Goal: Information Seeking & Learning: Learn about a topic

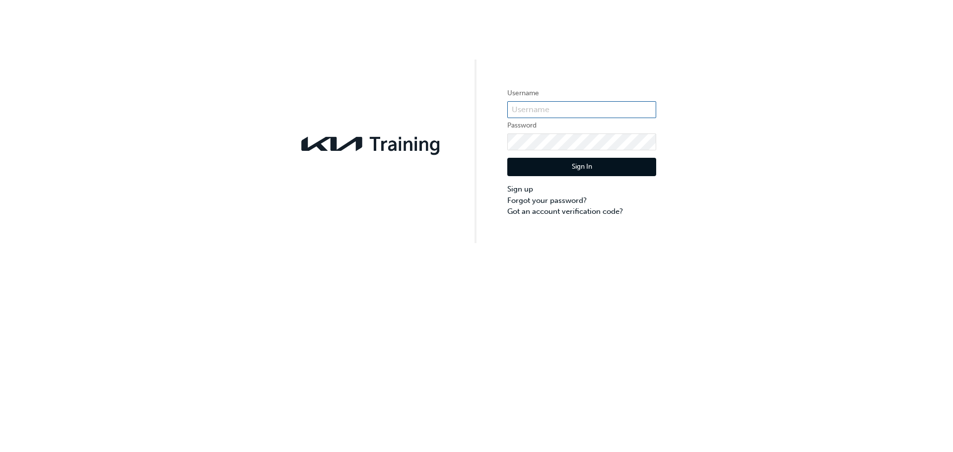
click at [535, 110] on input "text" at bounding box center [581, 109] width 149 height 17
type input "KAU82454E5"
click at [540, 168] on button "Sign In" at bounding box center [581, 167] width 149 height 19
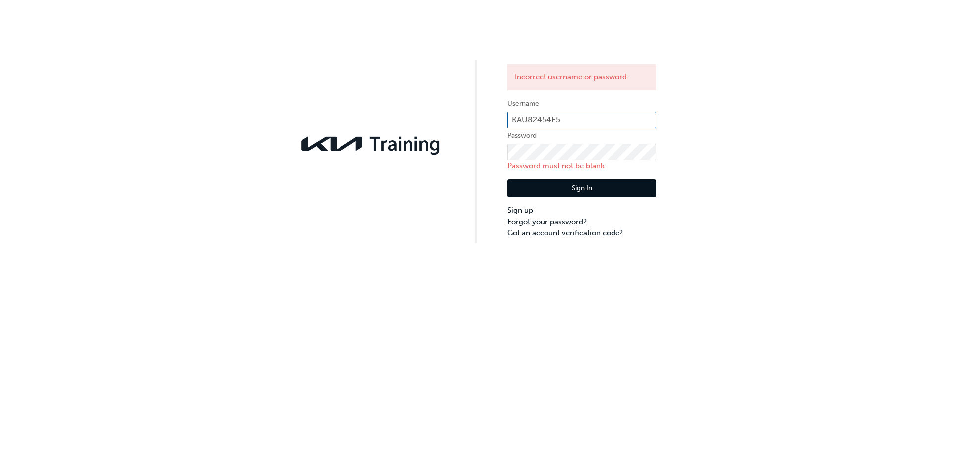
drag, startPoint x: 579, startPoint y: 114, endPoint x: 448, endPoint y: 116, distance: 131.1
click at [448, 116] on div "Incorrect username or password. Username KAU82454E5 Password Password must not …" at bounding box center [476, 121] width 953 height 243
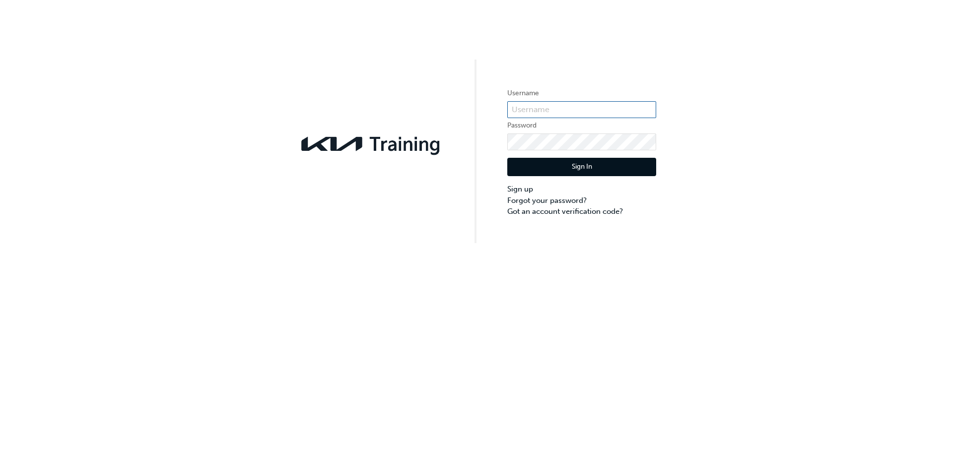
click at [572, 104] on input "text" at bounding box center [581, 109] width 149 height 17
type input "KAU82454E5"
click at [538, 129] on label "Password" at bounding box center [581, 126] width 149 height 12
drag, startPoint x: 576, startPoint y: 101, endPoint x: 565, endPoint y: 106, distance: 12.2
click at [565, 106] on form "Username KAU82454E5 Password Sign In Sign up Forgot your password? Got an accou…" at bounding box center [581, 152] width 149 height 130
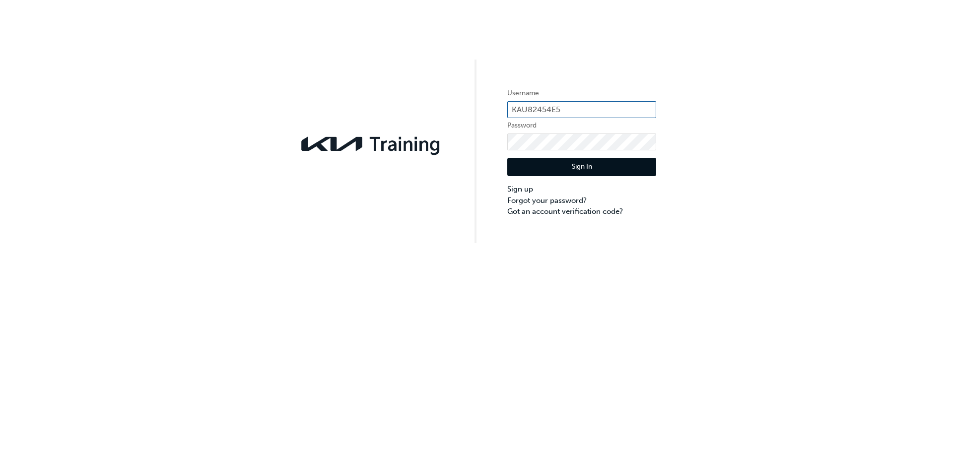
drag, startPoint x: 569, startPoint y: 108, endPoint x: 509, endPoint y: 110, distance: 60.1
click at [509, 110] on input "KAU82454E5" at bounding box center [581, 109] width 149 height 17
click at [526, 112] on input "text" at bounding box center [581, 109] width 149 height 17
type input "KAU82454"
drag, startPoint x: 557, startPoint y: 108, endPoint x: 494, endPoint y: 107, distance: 63.5
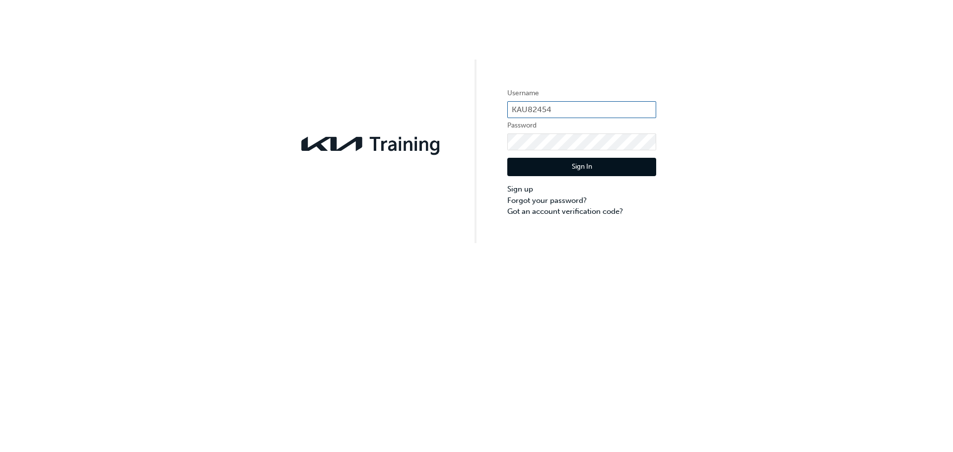
click at [494, 107] on div "Username KAU82454 Password Sign In Sign up Forgot your password? Got an account…" at bounding box center [476, 121] width 953 height 243
click at [579, 111] on input "text" at bounding box center [581, 109] width 149 height 17
type input "aaron@mikeblewitt.com.au"
drag, startPoint x: 612, startPoint y: 110, endPoint x: 499, endPoint y: 110, distance: 112.7
click at [499, 110] on div "Username aaron@mikeblewitt.com.au Password Sign In Sign up Forgot your password…" at bounding box center [476, 121] width 953 height 243
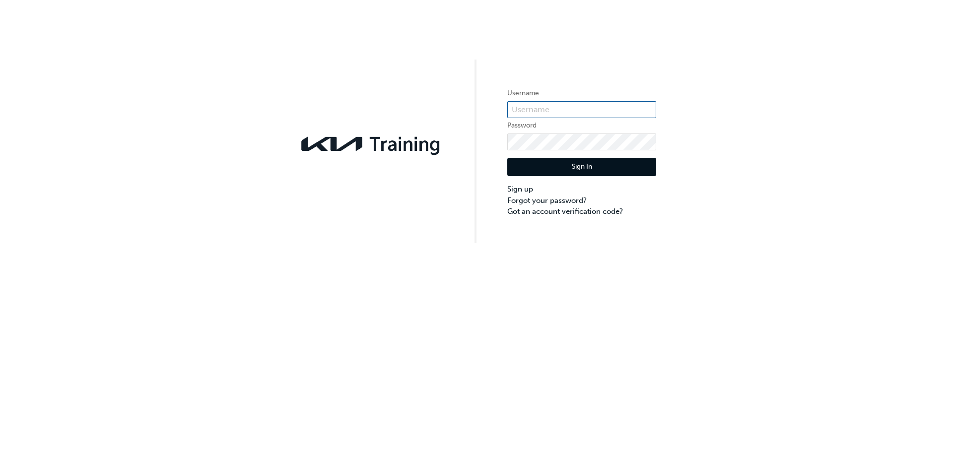
click at [546, 110] on input "text" at bounding box center [581, 109] width 149 height 17
type input "KAU82454E5"
click at [530, 156] on div "Sign In Sign up Forgot your password? Got an account verification code?" at bounding box center [581, 183] width 149 height 67
click at [529, 168] on button "Sign In" at bounding box center [581, 167] width 149 height 19
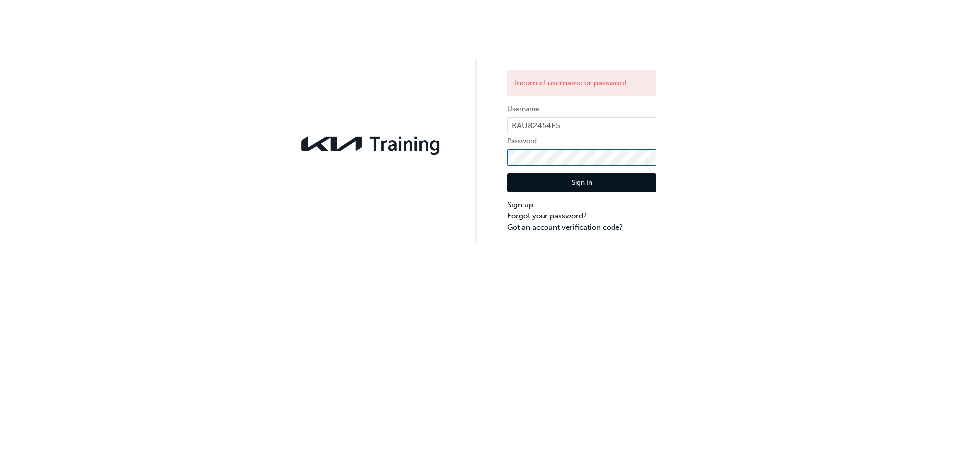
click at [472, 147] on div "Incorrect username or password. Username KAU82454E5 Password Sign In Sign up Fo…" at bounding box center [476, 121] width 953 height 243
click at [553, 185] on button "Sign In" at bounding box center [581, 182] width 149 height 19
click at [542, 215] on link "Forgot your password?" at bounding box center [581, 215] width 149 height 11
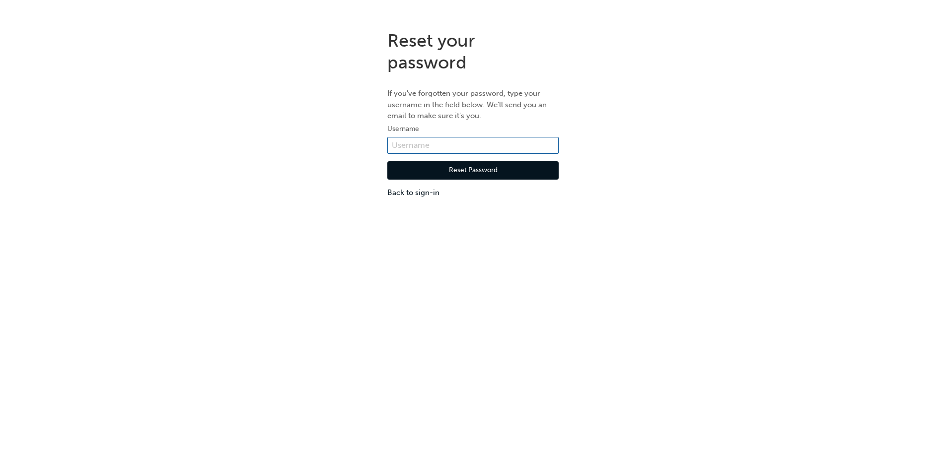
click at [437, 148] on input "text" at bounding box center [472, 145] width 171 height 17
type input "KAU82454E5"
click at [447, 172] on button "Reset Password" at bounding box center [472, 170] width 171 height 19
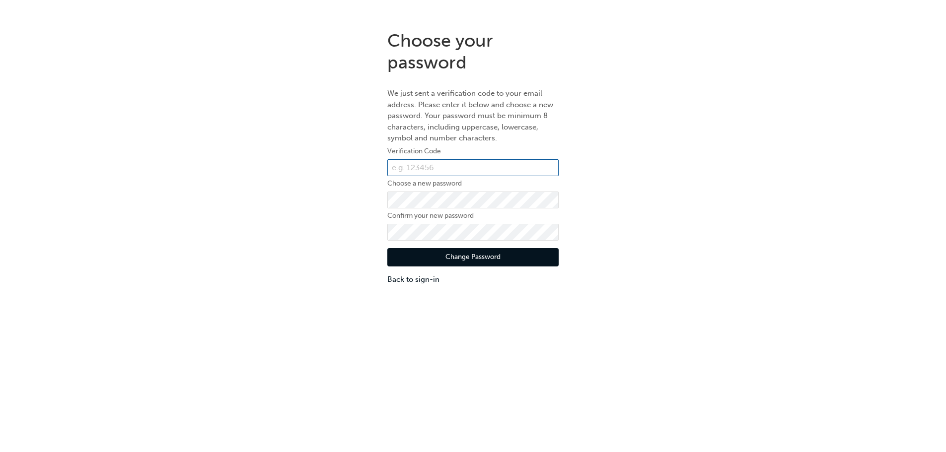
click at [431, 166] on input "text" at bounding box center [472, 167] width 171 height 17
paste input "539227"
type input "539227"
click at [410, 260] on button "Change Password" at bounding box center [472, 257] width 171 height 19
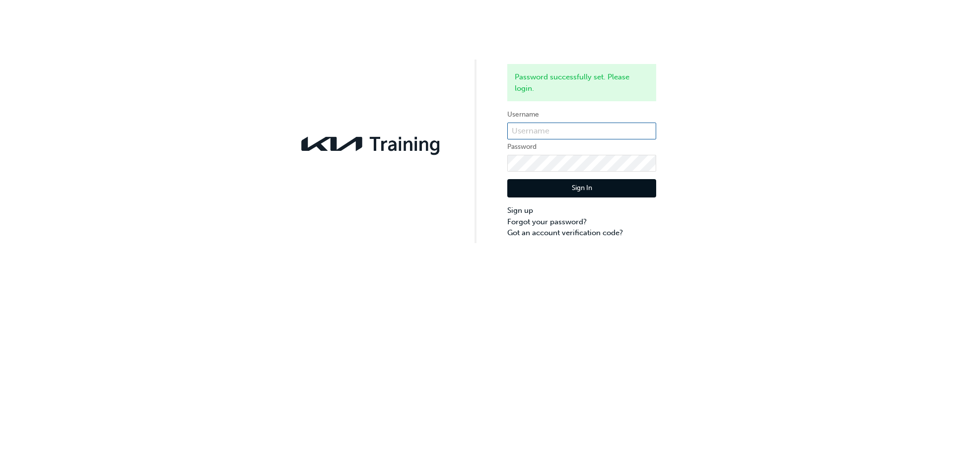
click at [553, 134] on input "text" at bounding box center [581, 131] width 149 height 17
type input "KAU82454E5"
click at [564, 177] on div "Sign In Sign up Forgot your password? Got an account verification code?" at bounding box center [581, 205] width 149 height 67
click at [562, 182] on button "Sign In" at bounding box center [581, 188] width 149 height 19
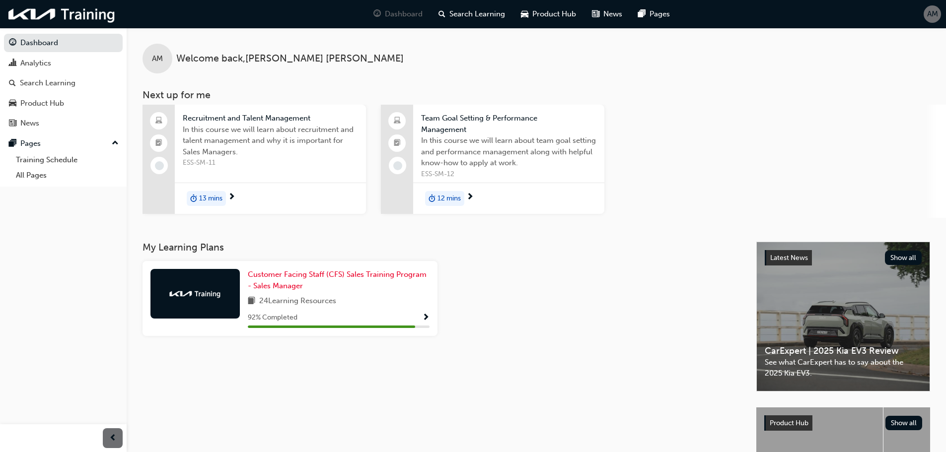
scroll to position [99, 0]
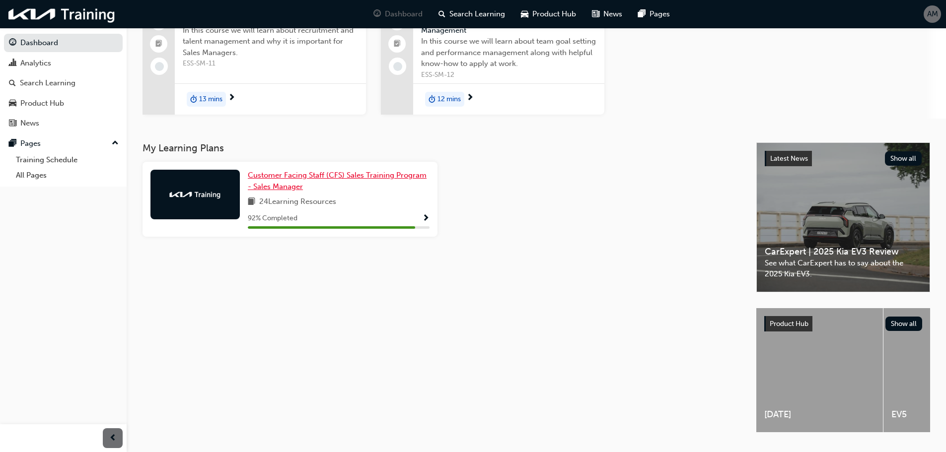
click at [290, 175] on span "Customer Facing Staff (CFS) Sales Training Program - Sales Manager" at bounding box center [337, 181] width 179 height 20
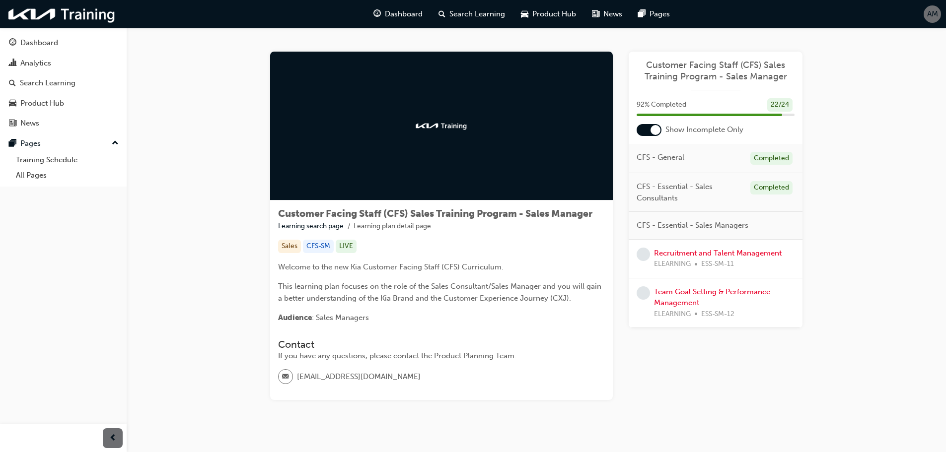
scroll to position [20, 0]
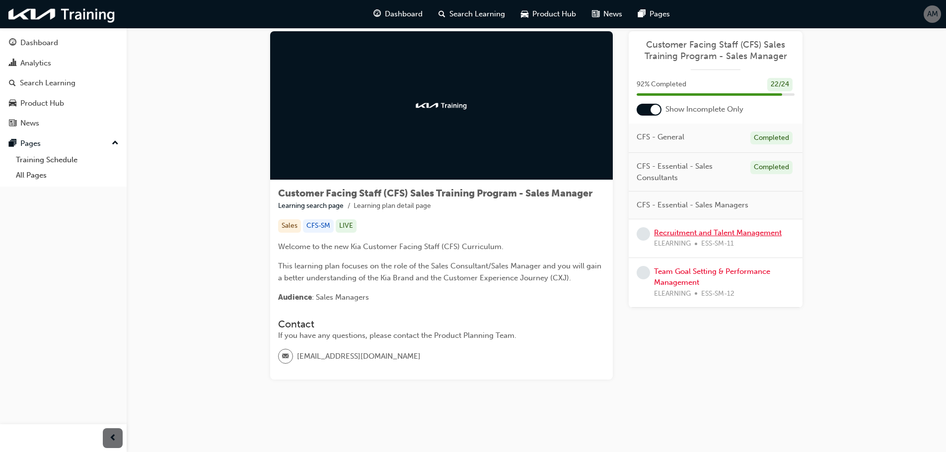
click at [697, 232] on link "Recruitment and Talent Management" at bounding box center [718, 232] width 128 height 9
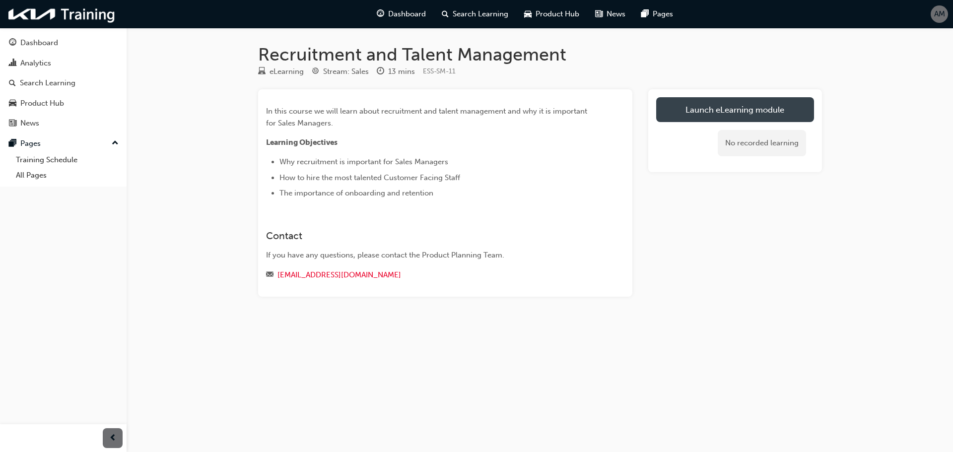
click at [737, 106] on link "Launch eLearning module" at bounding box center [735, 109] width 158 height 25
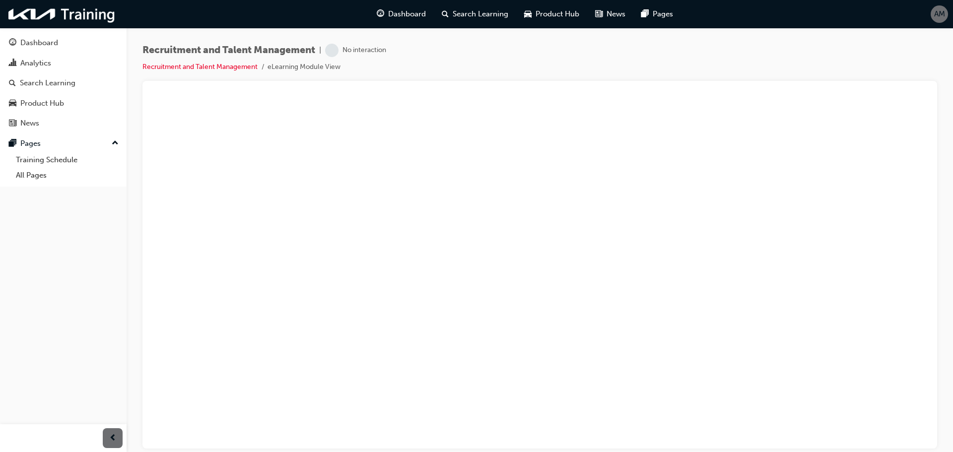
drag, startPoint x: 289, startPoint y: 89, endPoint x: 397, endPoint y: 83, distance: 107.9
click at [397, 83] on div at bounding box center [539, 265] width 795 height 368
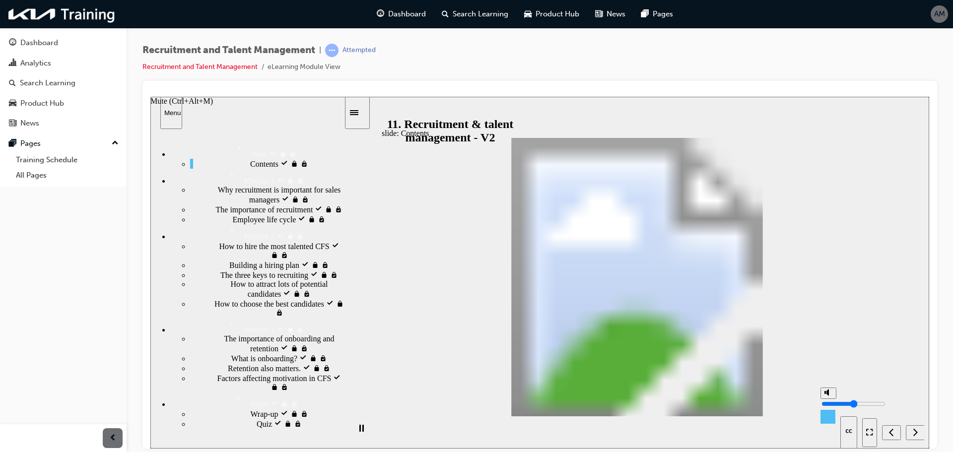
drag, startPoint x: 828, startPoint y: 395, endPoint x: 829, endPoint y: 401, distance: 6.0
type input "5"
click at [829, 401] on input "volume" at bounding box center [853, 404] width 64 height 8
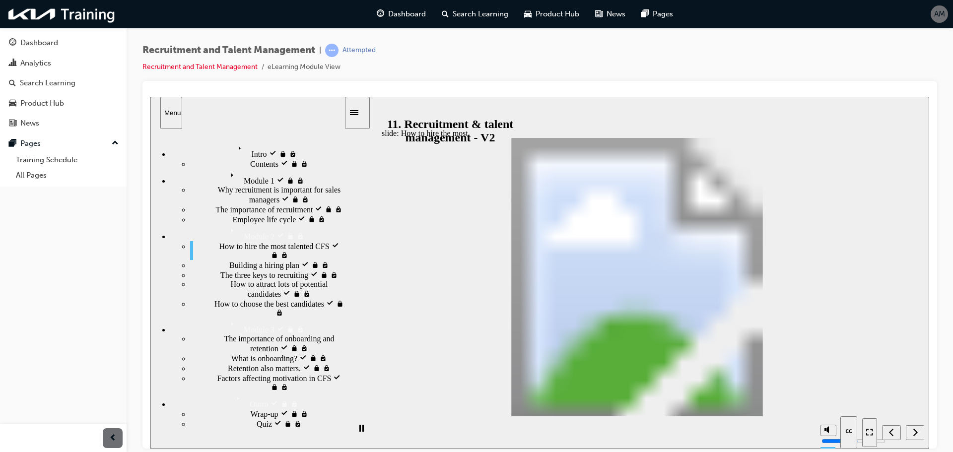
drag, startPoint x: 924, startPoint y: 417, endPoint x: 751, endPoint y: 351, distance: 184.9
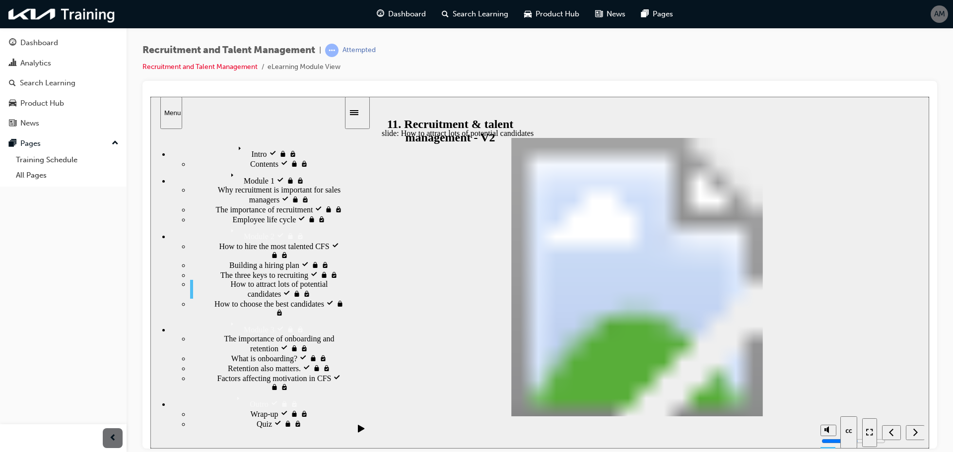
drag, startPoint x: 660, startPoint y: 253, endPoint x: 665, endPoint y: 295, distance: 41.9
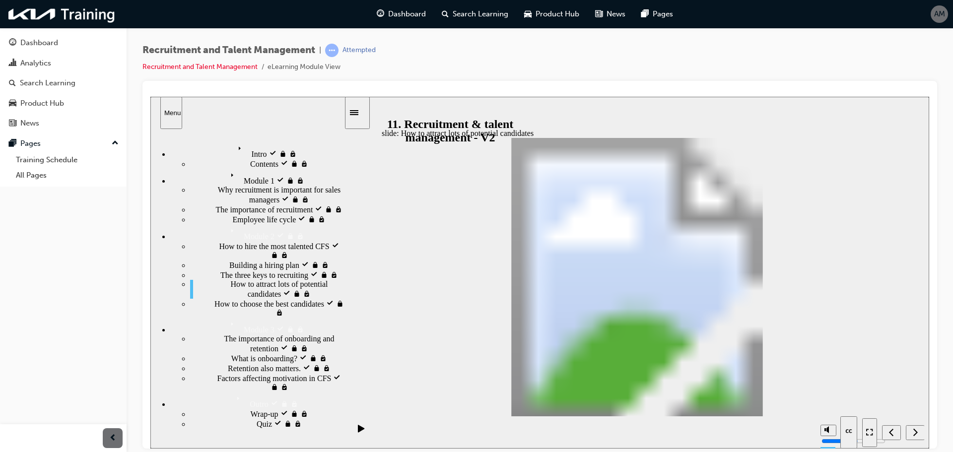
drag, startPoint x: 672, startPoint y: 348, endPoint x: 675, endPoint y: 343, distance: 6.2
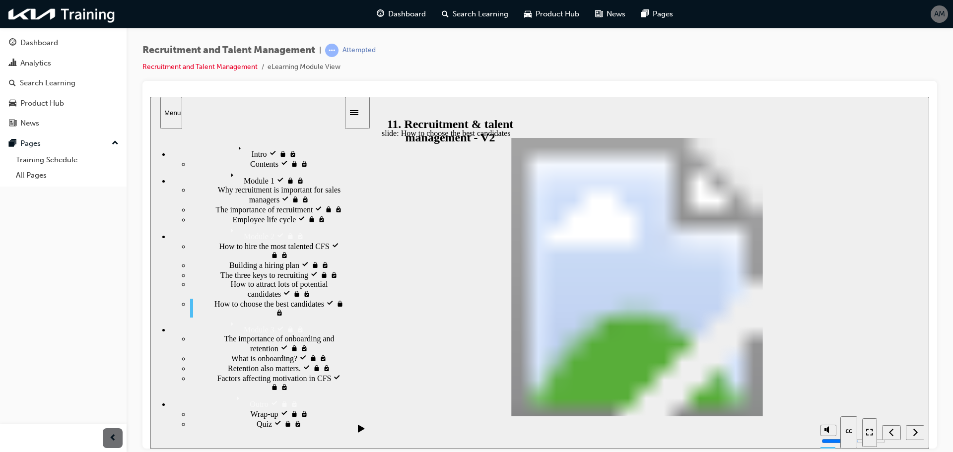
drag, startPoint x: 529, startPoint y: 285, endPoint x: 531, endPoint y: 322, distance: 36.8
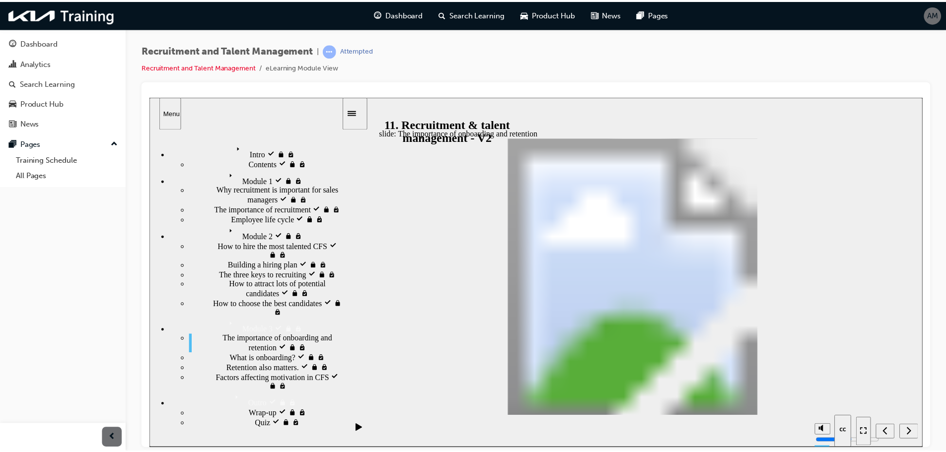
scroll to position [0, 0]
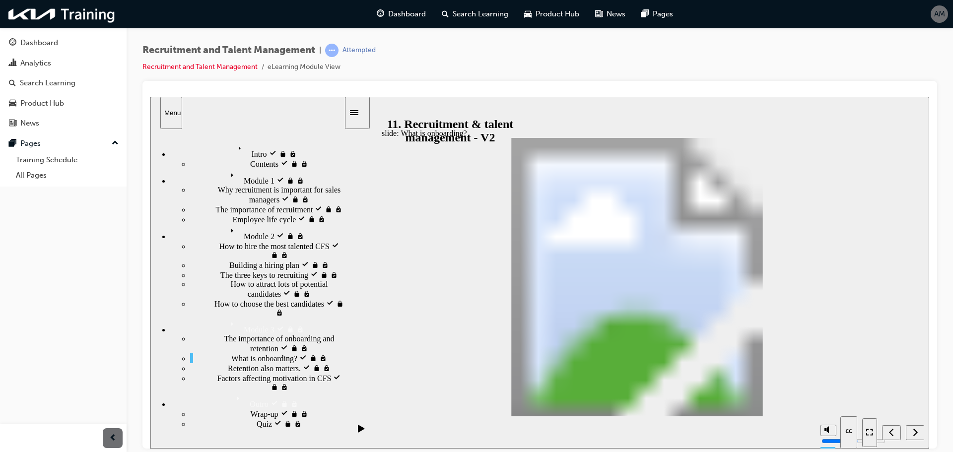
drag, startPoint x: 529, startPoint y: 246, endPoint x: 657, endPoint y: 252, distance: 128.7
drag, startPoint x: 632, startPoint y: 331, endPoint x: 694, endPoint y: 275, distance: 83.6
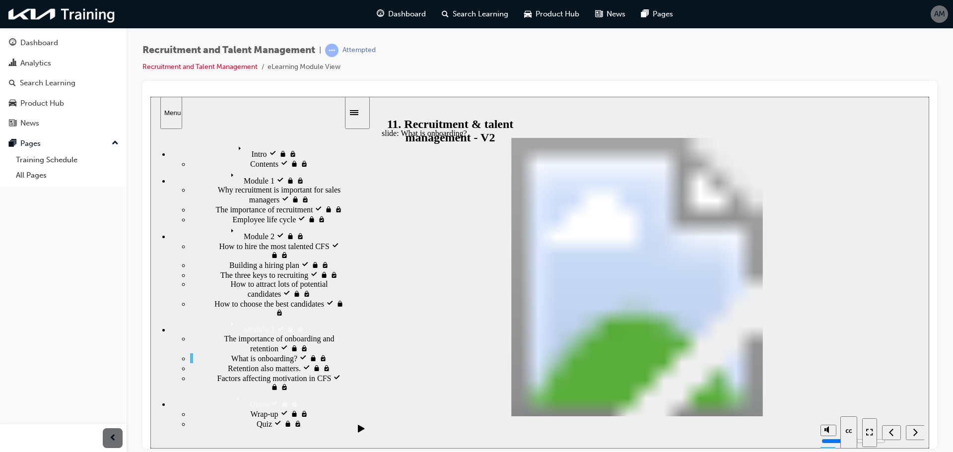
drag, startPoint x: 823, startPoint y: 319, endPoint x: 820, endPoint y: 306, distance: 13.1
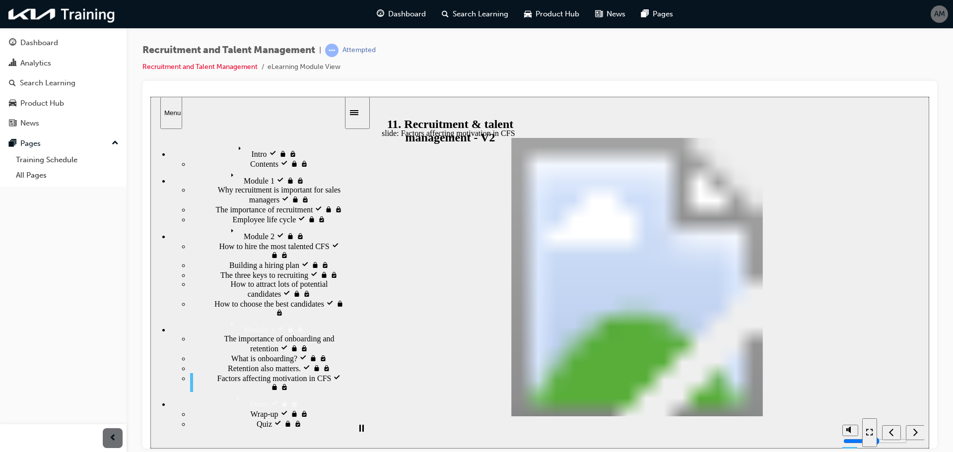
drag, startPoint x: 441, startPoint y: 316, endPoint x: 440, endPoint y: 321, distance: 5.0
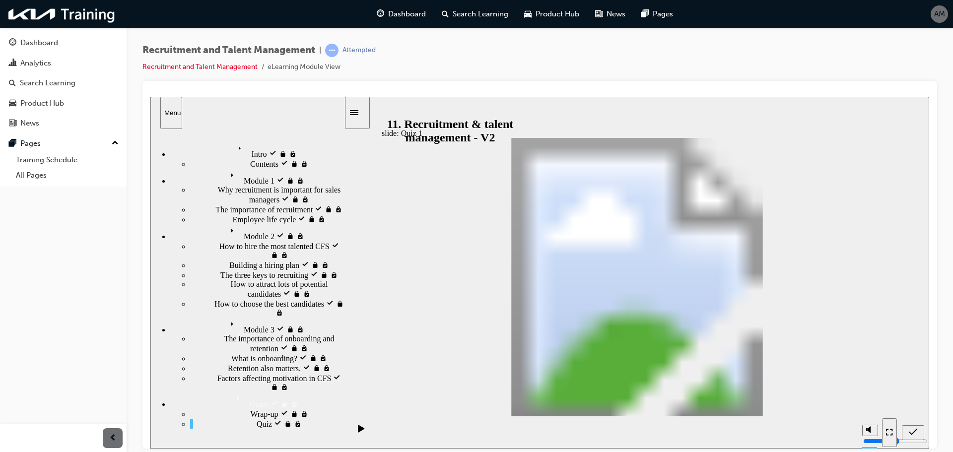
radio input "false"
radio input "true"
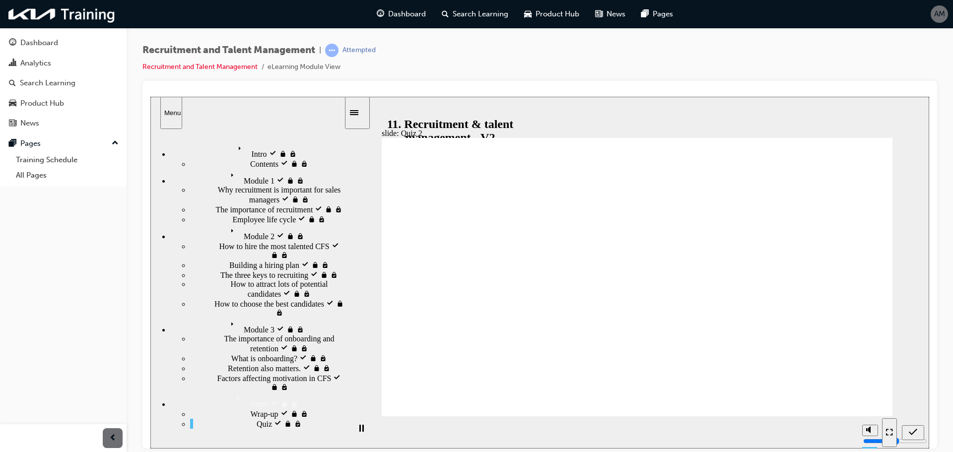
radio input "true"
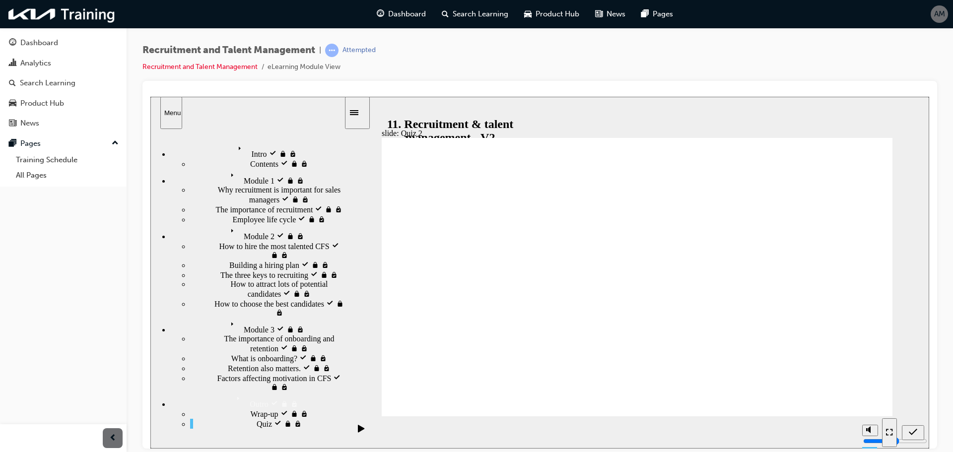
radio input "true"
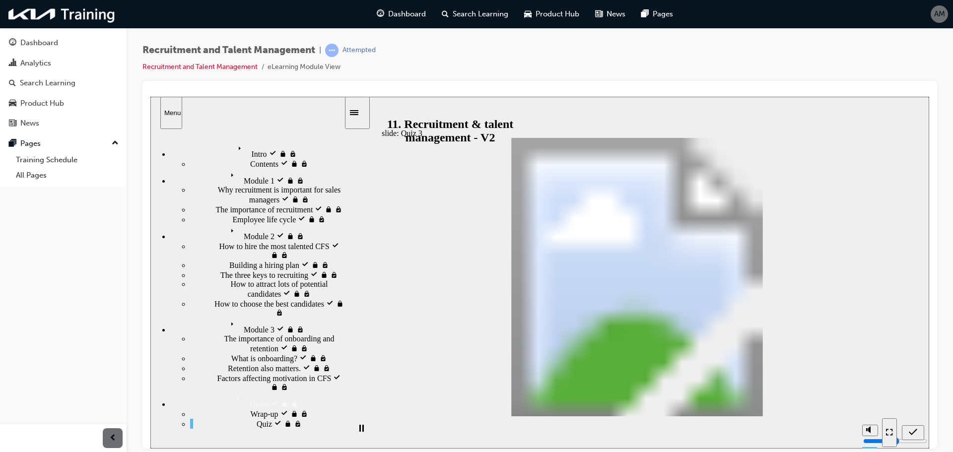
radio input "true"
drag, startPoint x: 851, startPoint y: 398, endPoint x: 681, endPoint y: 332, distance: 181.7
radio input "true"
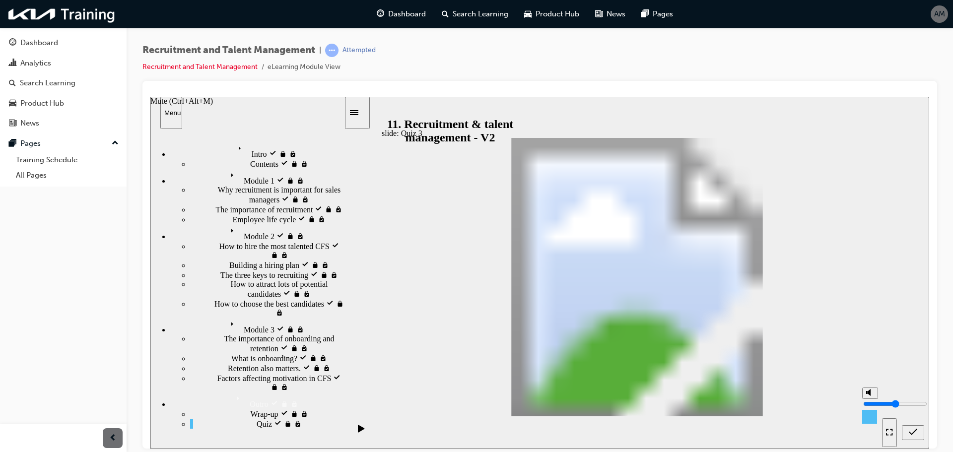
click at [862, 403] on div "misc controls" at bounding box center [869, 417] width 15 height 37
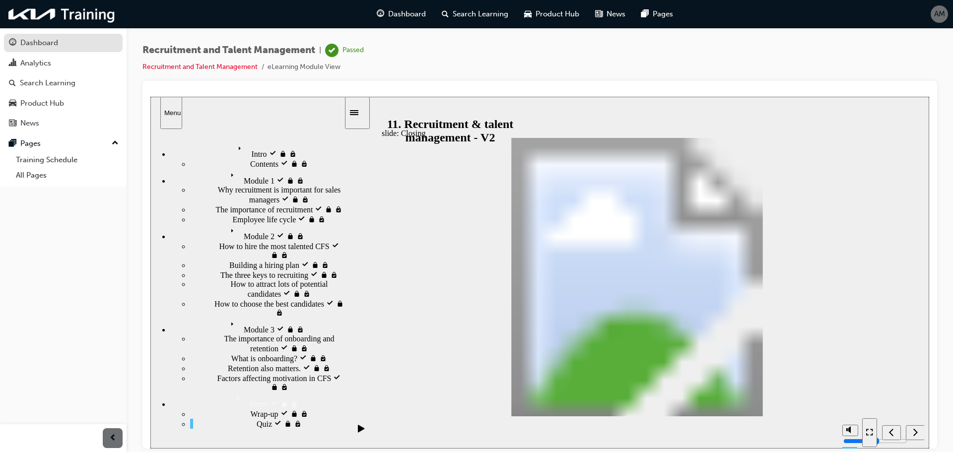
click at [69, 48] on div "Dashboard" at bounding box center [63, 43] width 109 height 12
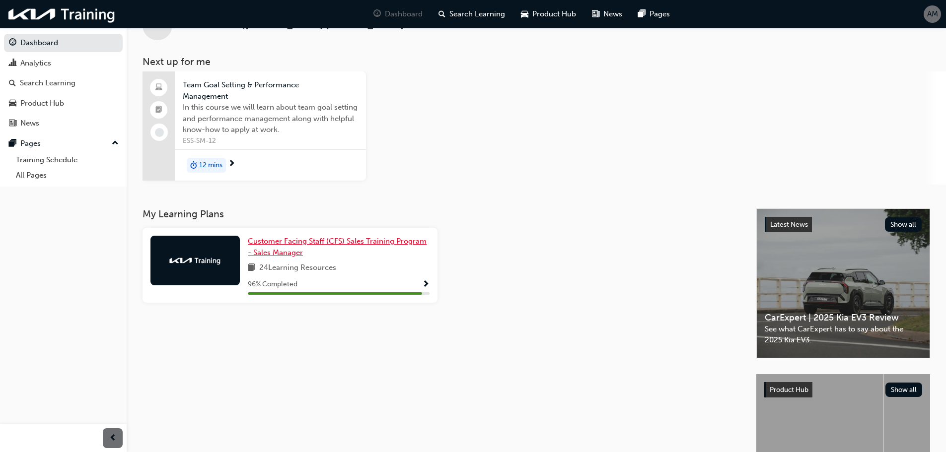
scroll to position [50, 0]
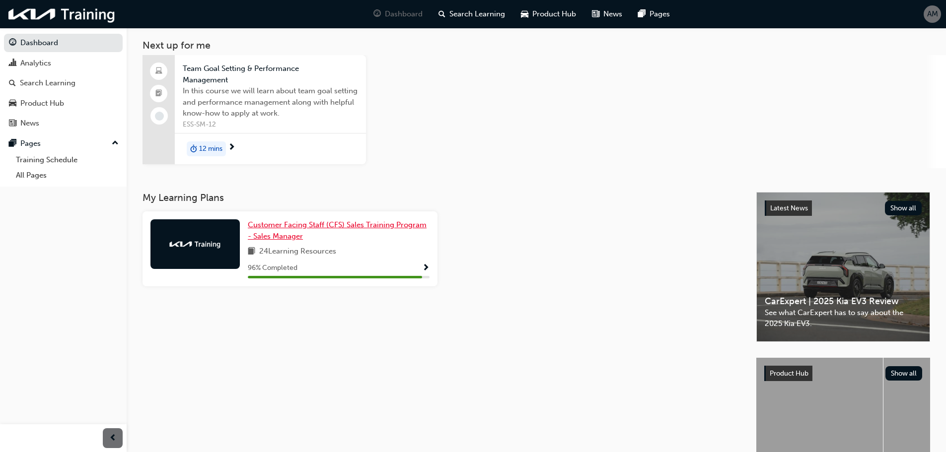
click at [370, 225] on span "Customer Facing Staff (CFS) Sales Training Program - Sales Manager" at bounding box center [337, 230] width 179 height 20
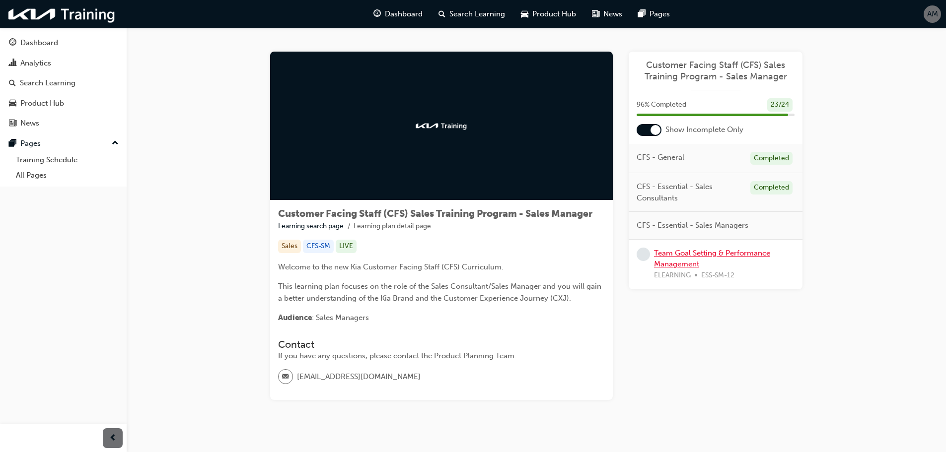
click at [743, 252] on link "Team Goal Setting & Performance Management" at bounding box center [712, 259] width 116 height 20
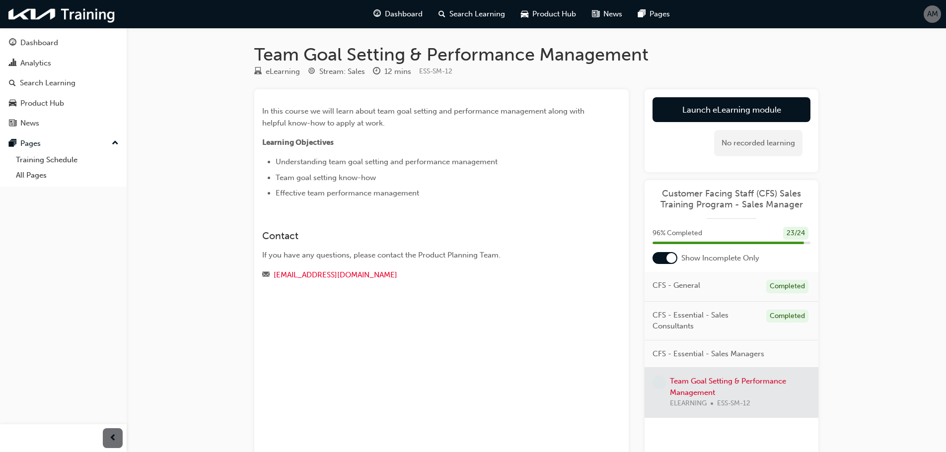
click at [688, 97] on div "Launch eLearning module Learning Plan No recorded learning" at bounding box center [731, 130] width 174 height 83
click at [684, 107] on link "Launch eLearning module" at bounding box center [731, 109] width 158 height 25
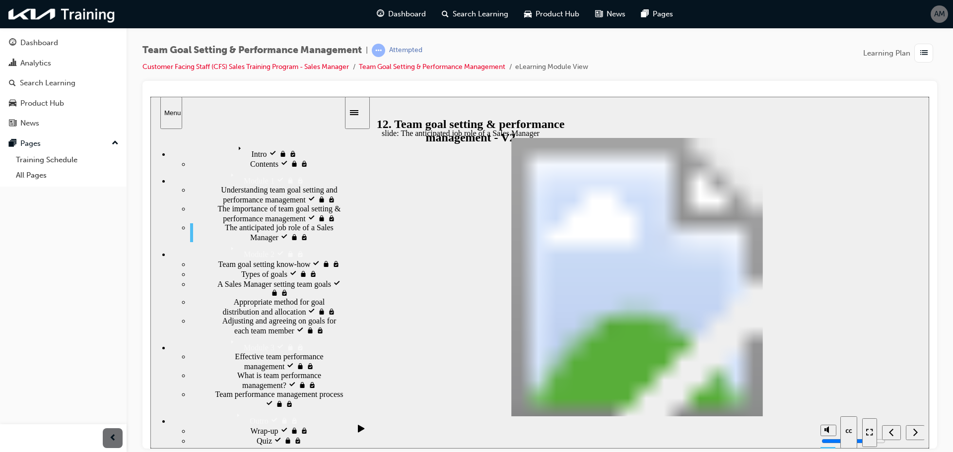
drag, startPoint x: 826, startPoint y: 396, endPoint x: 827, endPoint y: 384, distance: 12.0
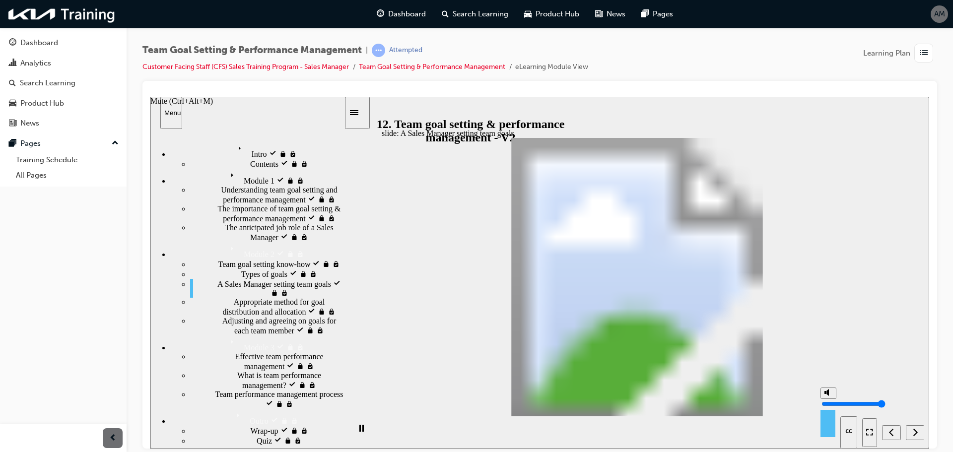
type input "10"
click at [827, 400] on input "volume" at bounding box center [853, 404] width 64 height 8
click at [911, 431] on nav "slide navigation" at bounding box center [893, 432] width 62 height 32
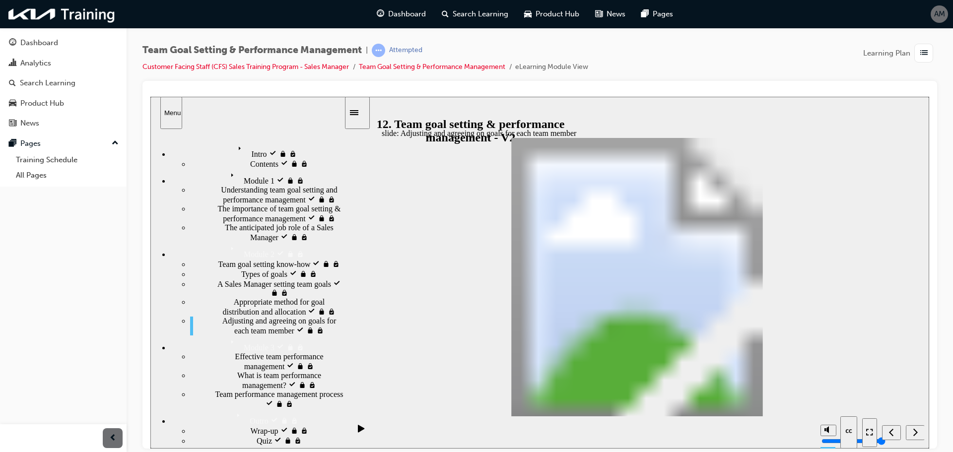
drag, startPoint x: 498, startPoint y: 310, endPoint x: 562, endPoint y: 326, distance: 66.1
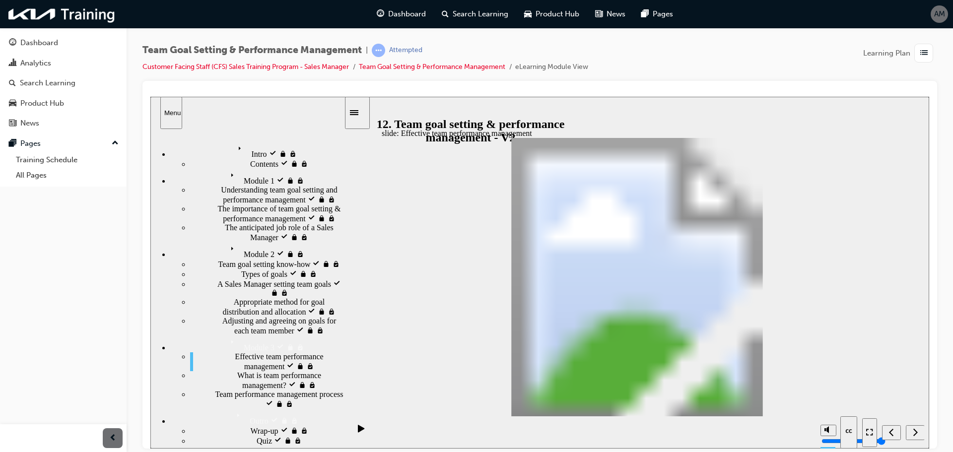
drag, startPoint x: 852, startPoint y: 411, endPoint x: 852, endPoint y: 406, distance: 5.5
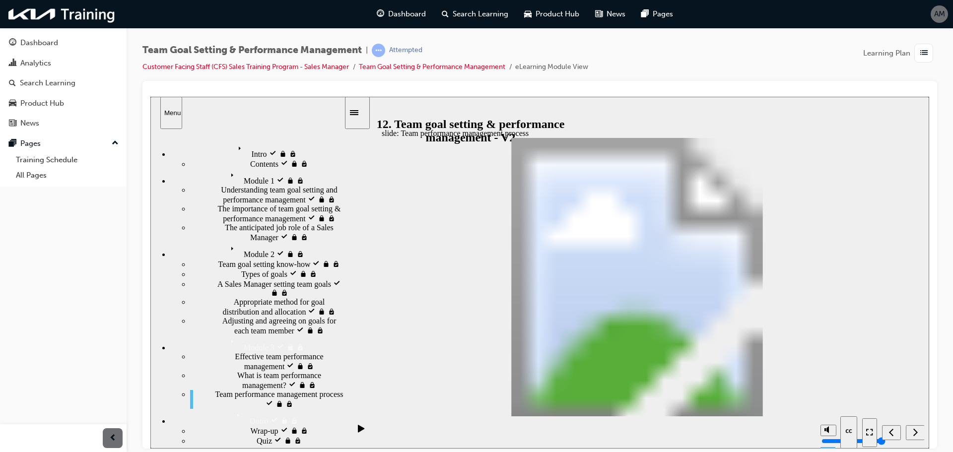
radio input "true"
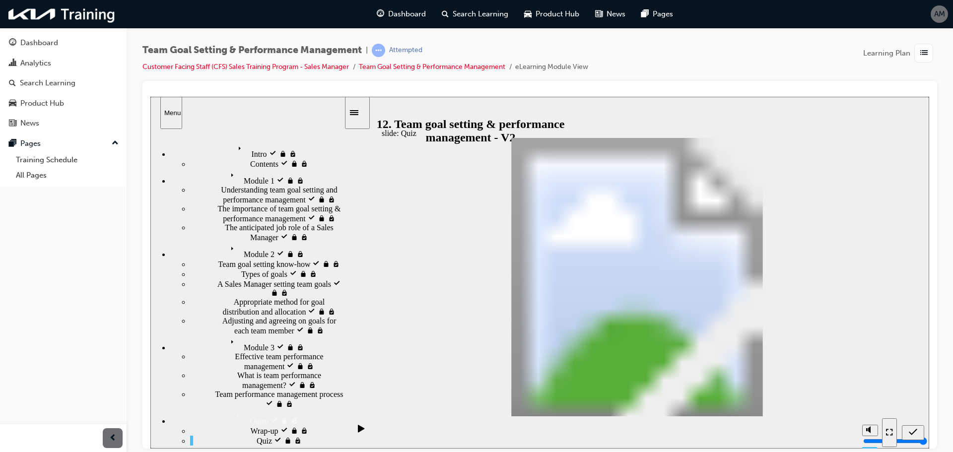
drag, startPoint x: 831, startPoint y: 393, endPoint x: 619, endPoint y: 316, distance: 225.5
drag, startPoint x: 608, startPoint y: 342, endPoint x: 608, endPoint y: 347, distance: 5.5
radio input "false"
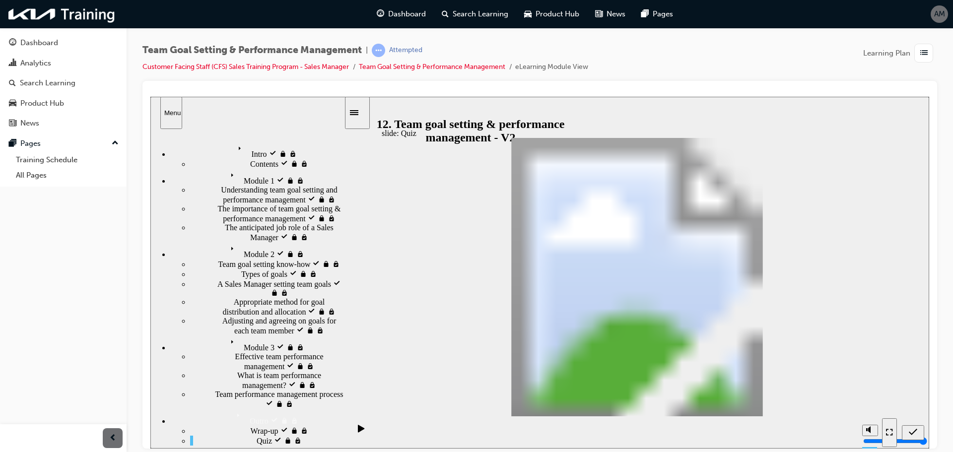
radio input "true"
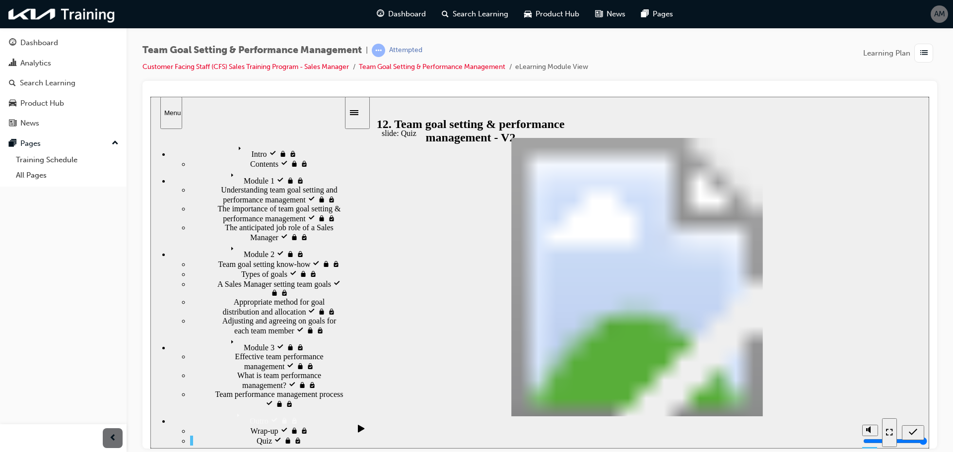
drag, startPoint x: 841, startPoint y: 401, endPoint x: 589, endPoint y: 269, distance: 284.9
radio input "true"
drag, startPoint x: 806, startPoint y: 326, endPoint x: 500, endPoint y: 245, distance: 316.6
drag, startPoint x: 798, startPoint y: 287, endPoint x: 652, endPoint y: 250, distance: 150.5
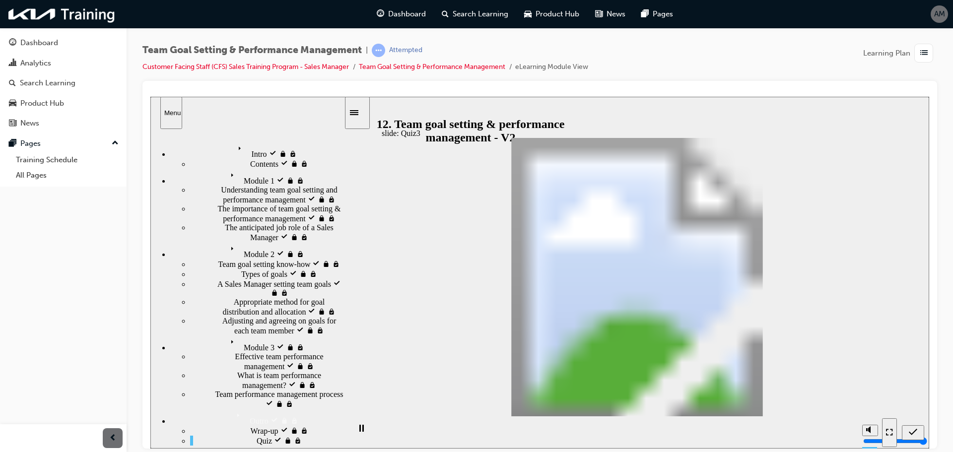
radio input "true"
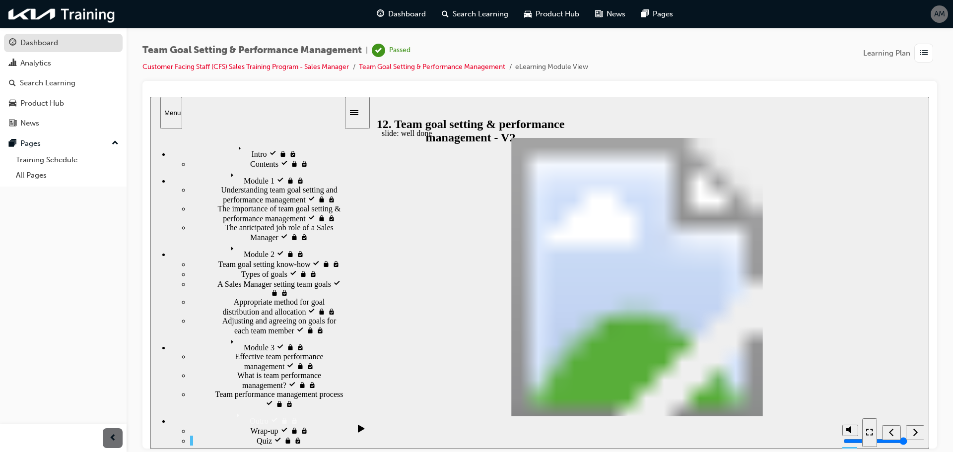
click at [47, 44] on div "Dashboard" at bounding box center [39, 42] width 38 height 11
